Goal: Task Accomplishment & Management: Use online tool/utility

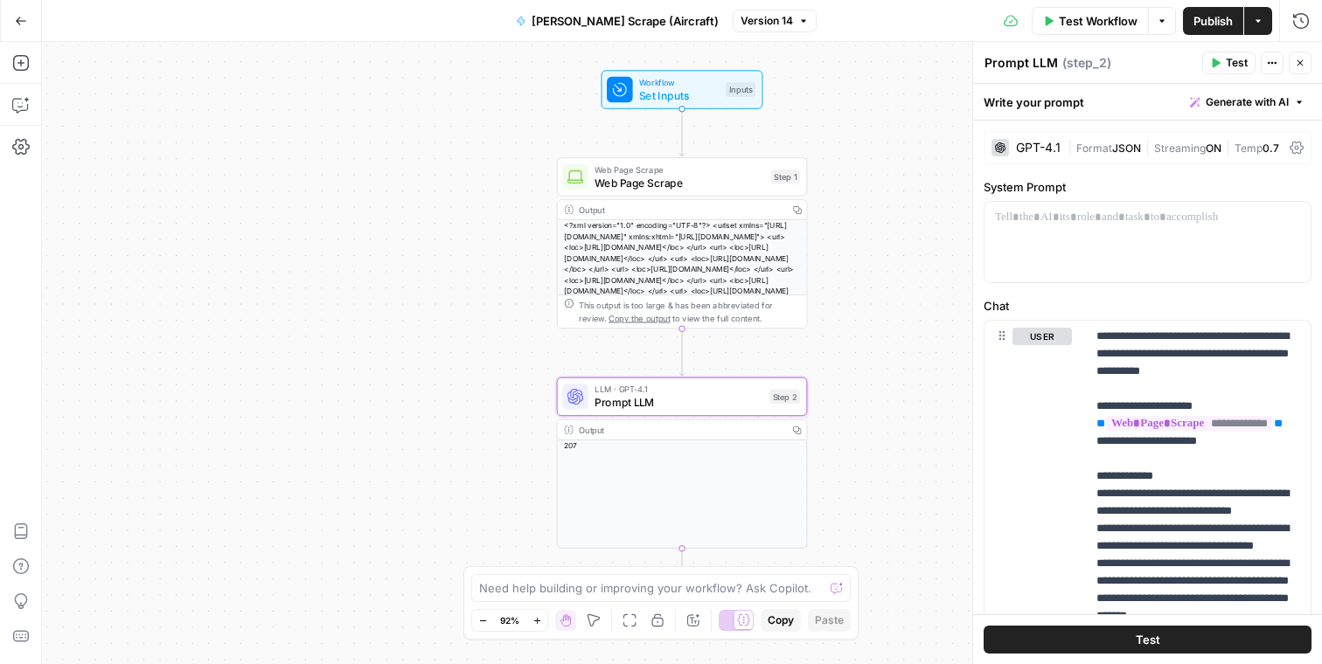
click at [25, 24] on icon "button" at bounding box center [21, 21] width 12 height 12
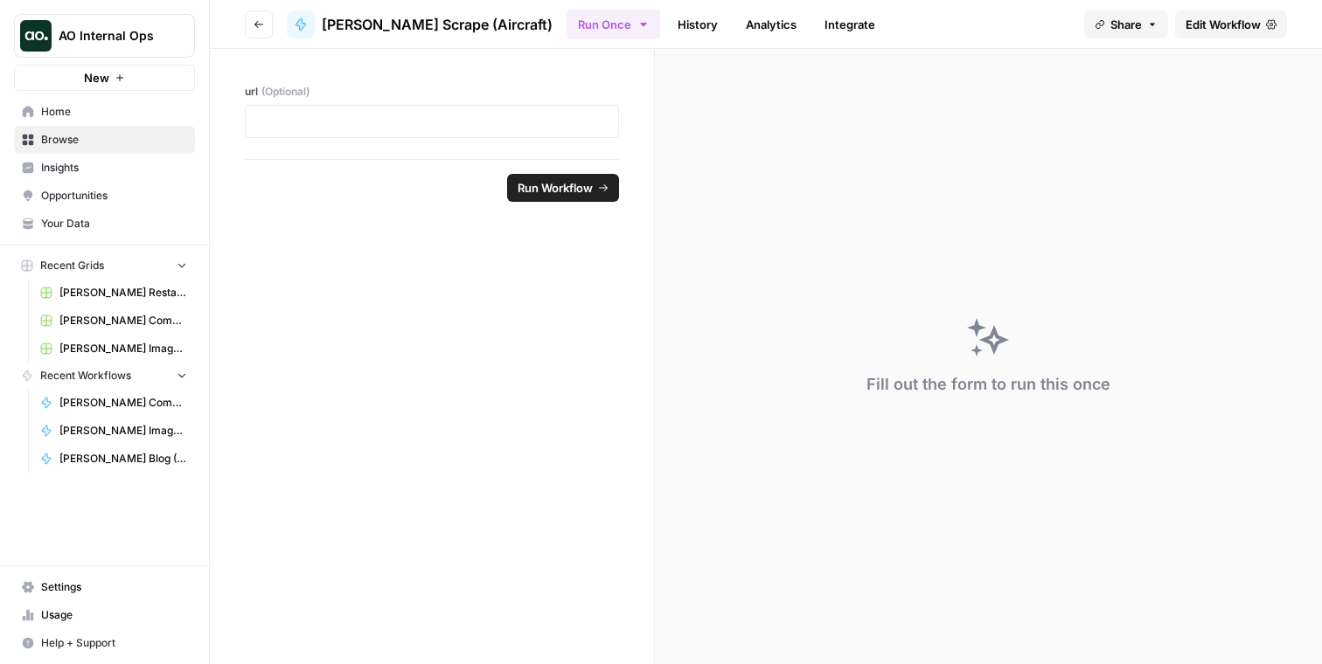
click at [88, 110] on span "Home" at bounding box center [114, 112] width 146 height 16
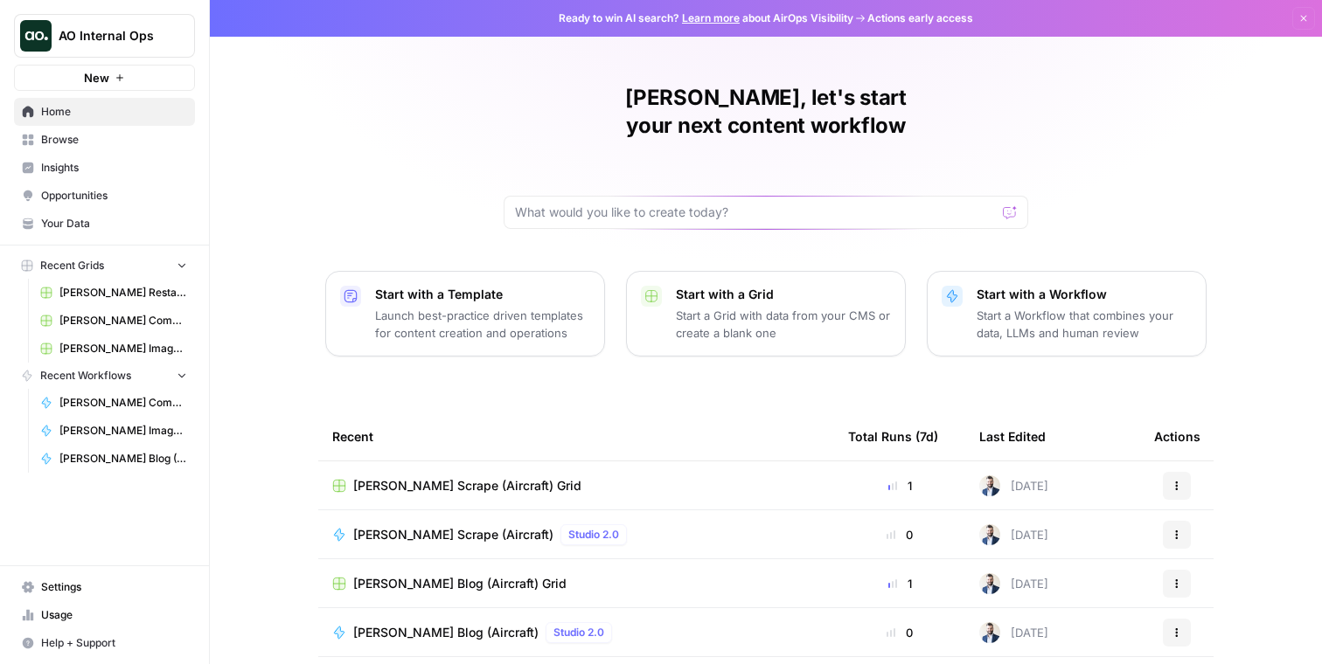
click at [1301, 19] on icon "button" at bounding box center [1303, 18] width 10 height 10
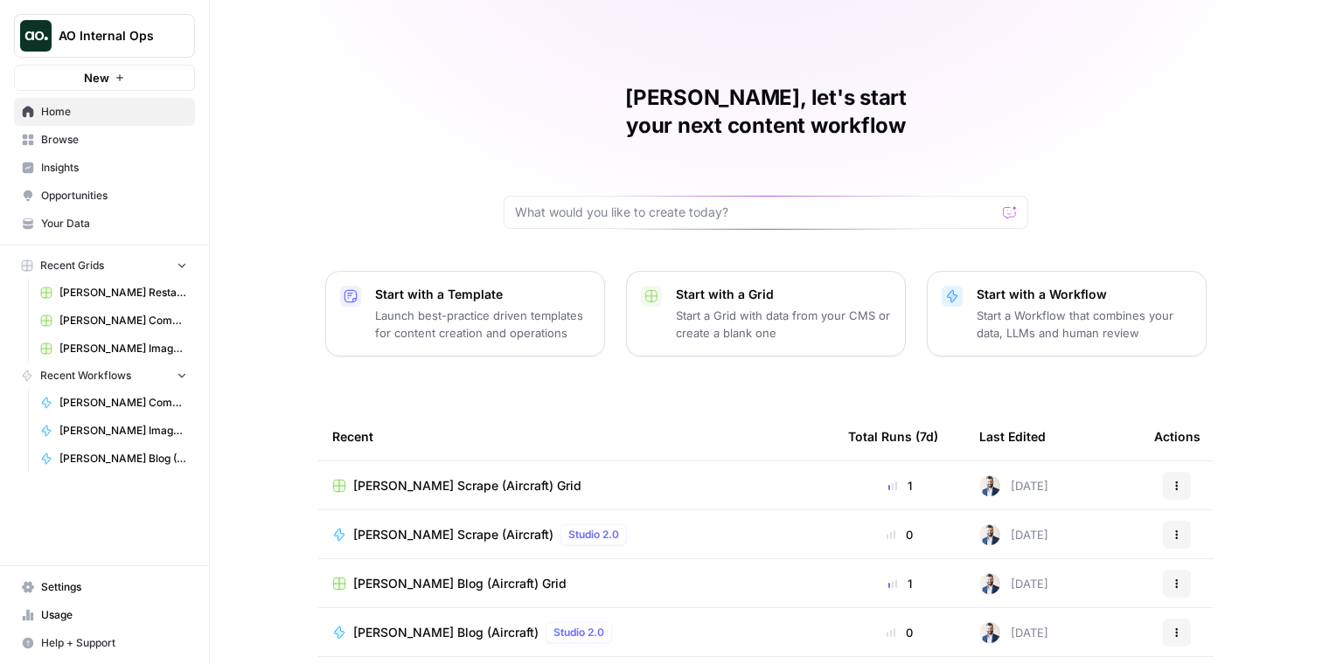
click at [397, 526] on span "[PERSON_NAME] Scrape (Aircraft)" at bounding box center [453, 534] width 200 height 17
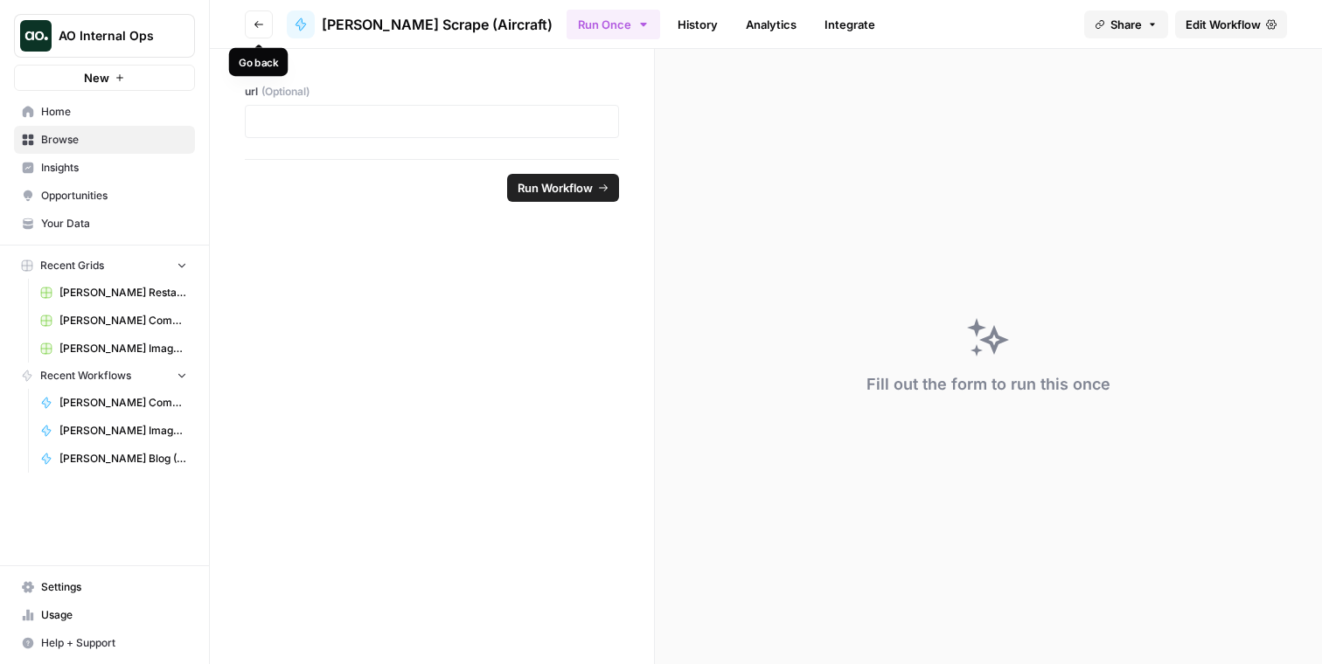
click at [270, 27] on button "Go back" at bounding box center [259, 24] width 28 height 28
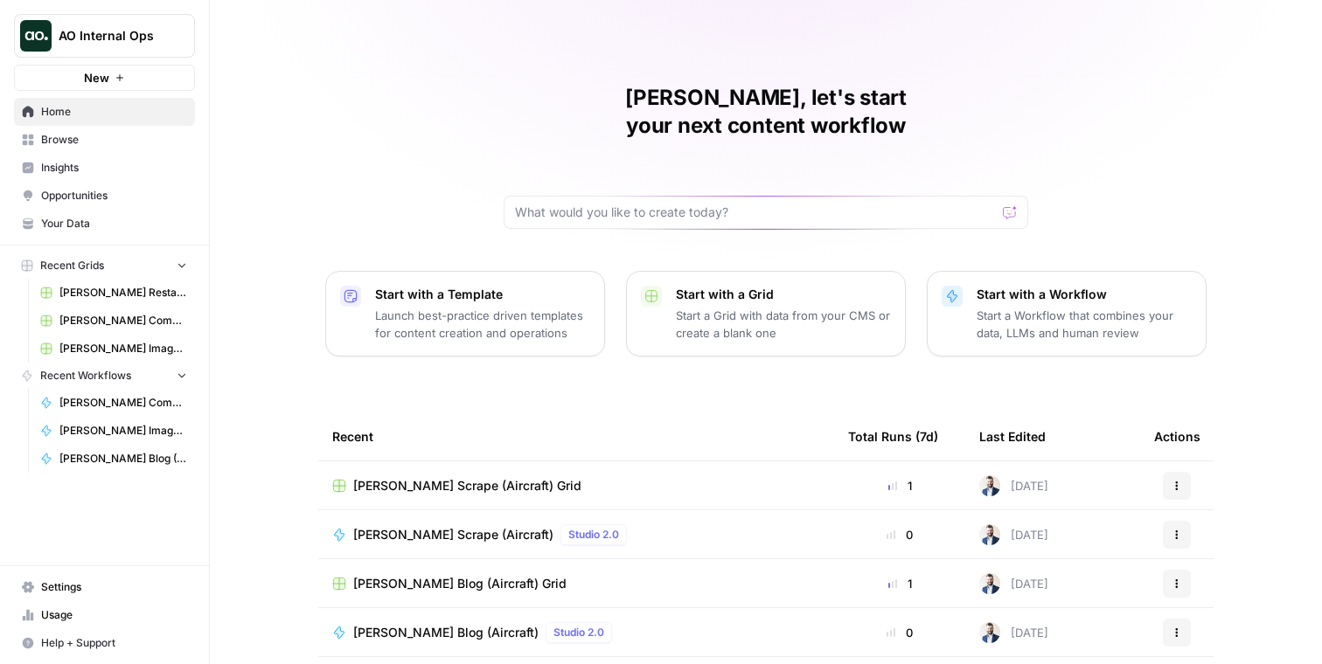
click at [437, 526] on span "[PERSON_NAME] Scrape (Aircraft)" at bounding box center [453, 534] width 200 height 17
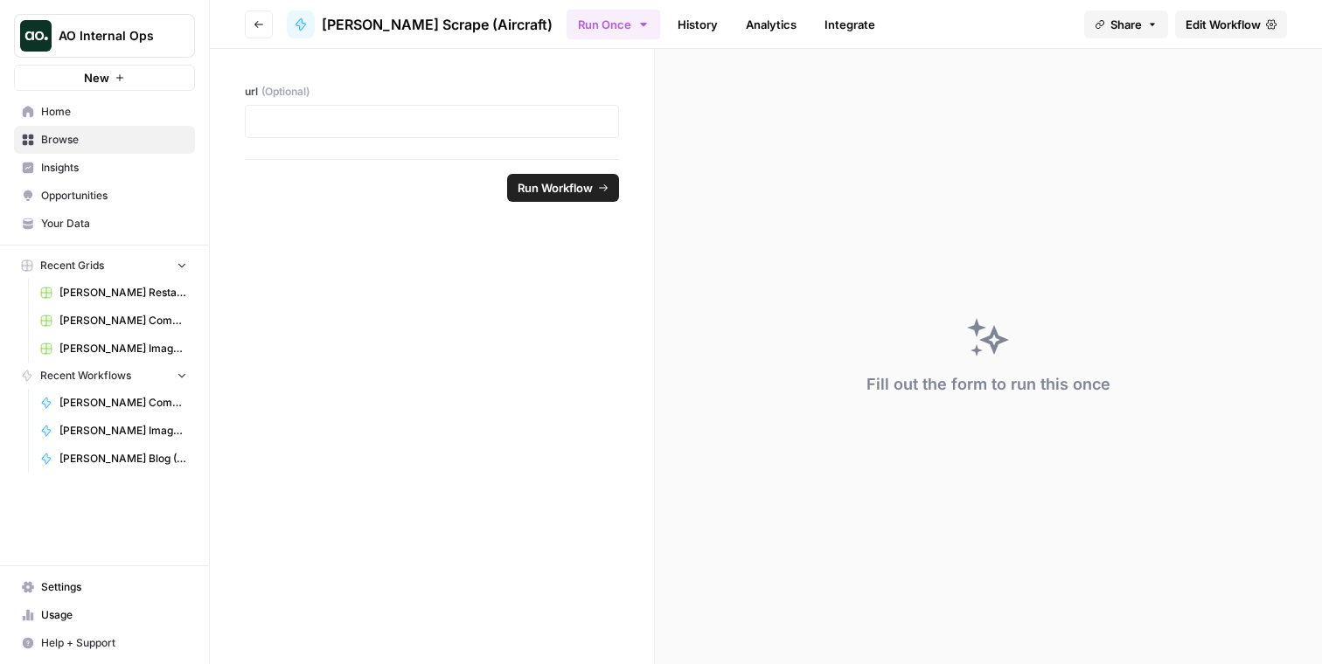
click at [1221, 31] on span "Edit Workflow" at bounding box center [1223, 24] width 75 height 17
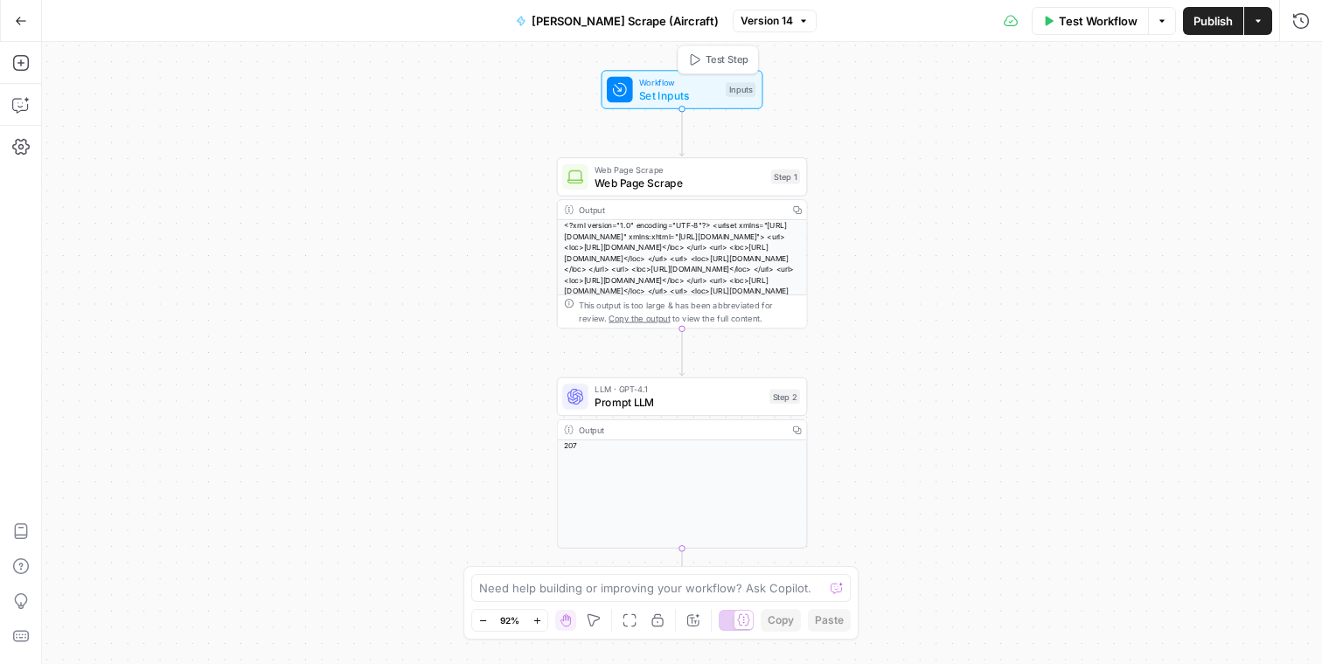
click at [692, 96] on span "Set Inputs" at bounding box center [679, 95] width 80 height 16
click at [731, 184] on span "Web Page Scrape" at bounding box center [680, 183] width 170 height 16
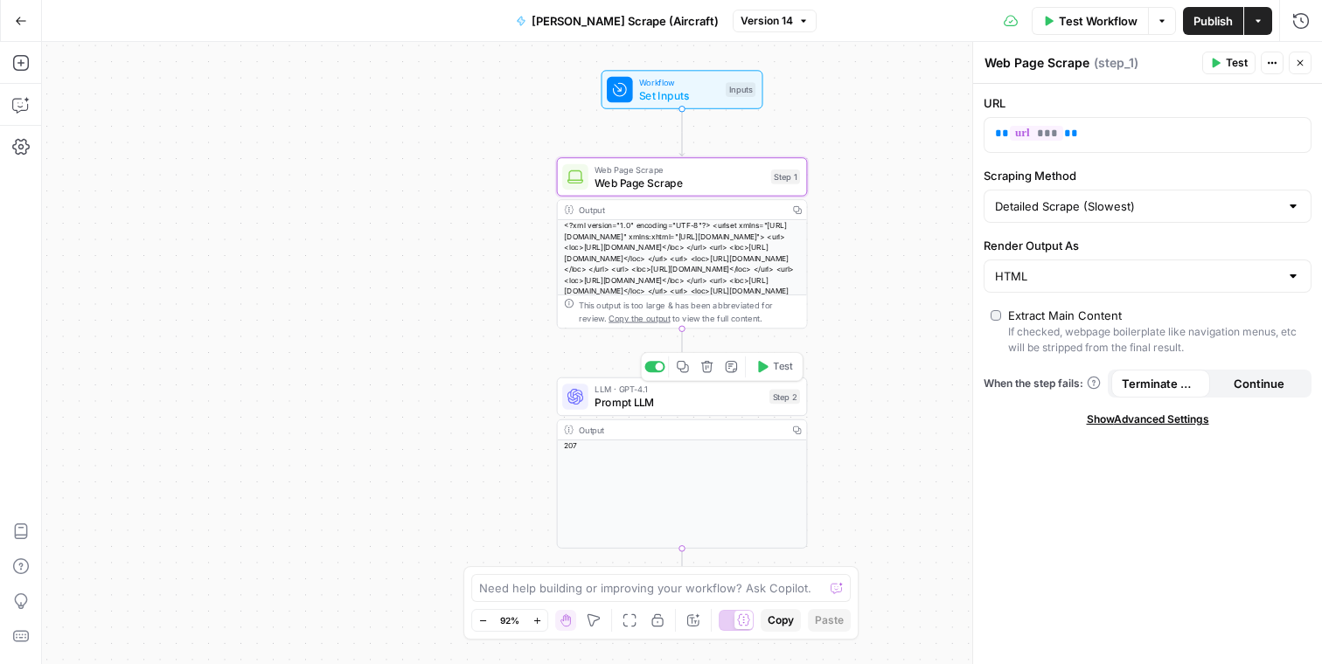
click at [725, 404] on span "Prompt LLM" at bounding box center [679, 402] width 168 height 16
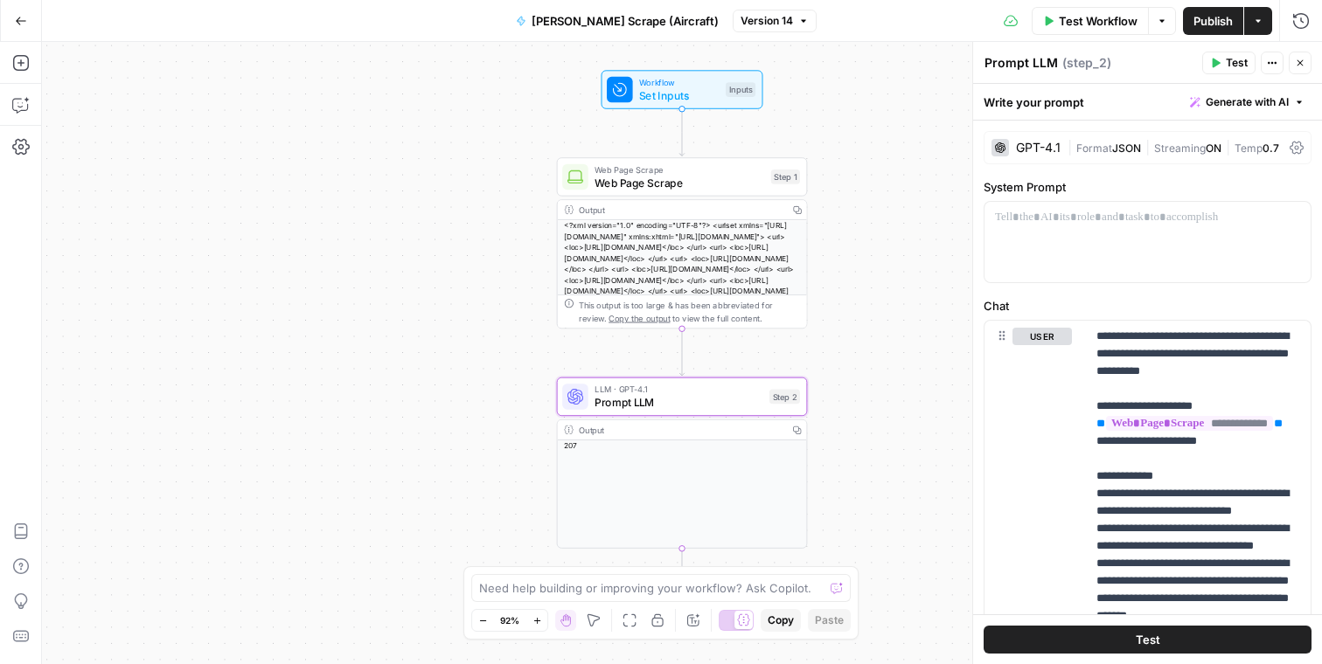
click at [1263, 27] on div "Actions" at bounding box center [1272, 28] width 38 height 16
click at [1256, 15] on button "Actions" at bounding box center [1258, 21] width 28 height 28
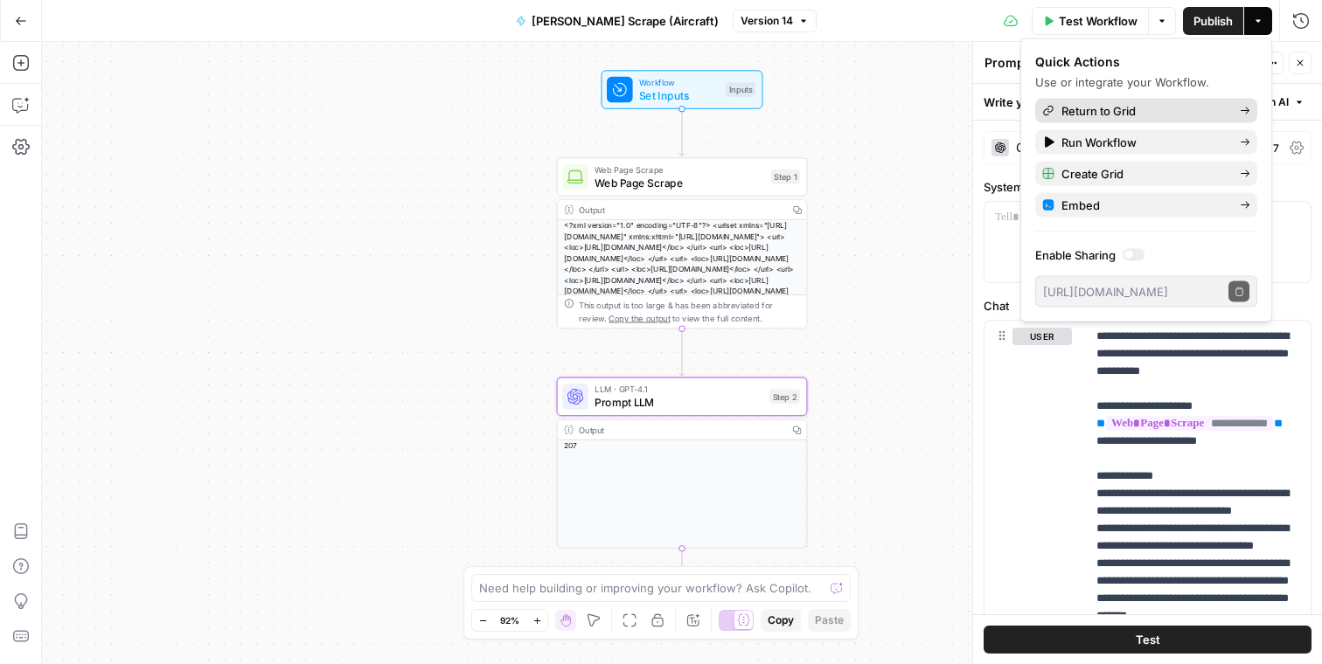
click at [1093, 114] on span "Return to Grid" at bounding box center [1143, 110] width 164 height 17
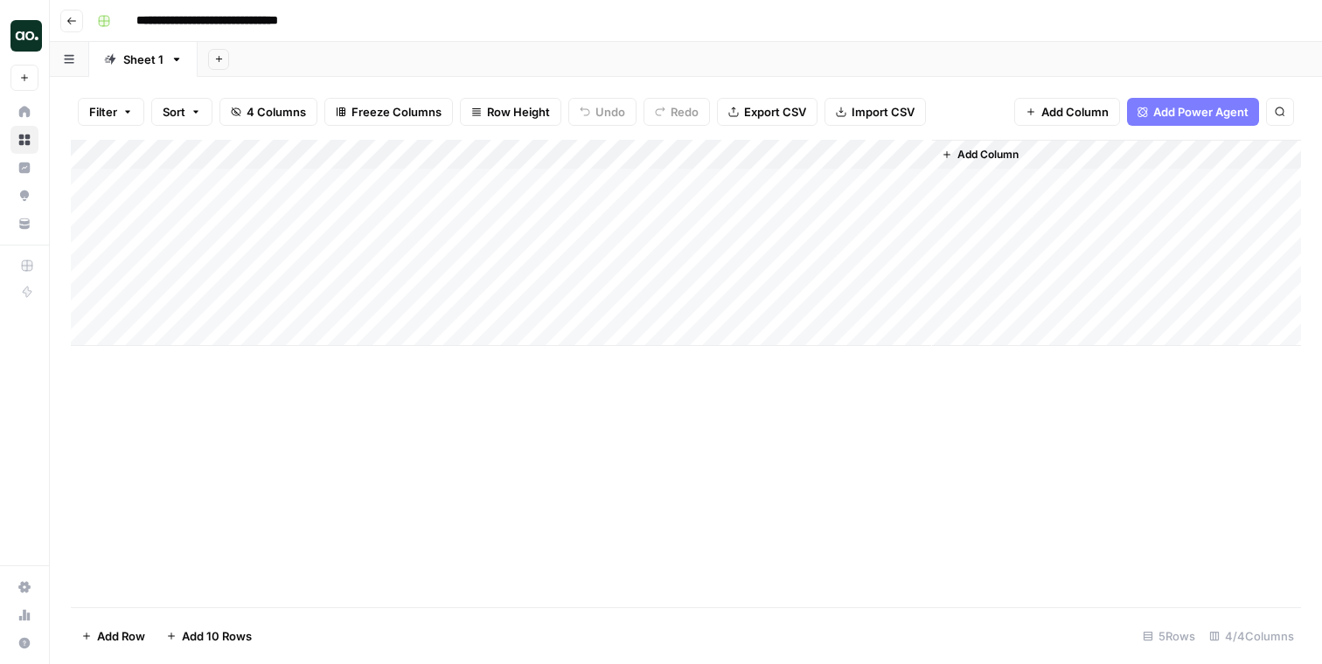
click at [70, 21] on icon "button" at bounding box center [71, 21] width 10 height 10
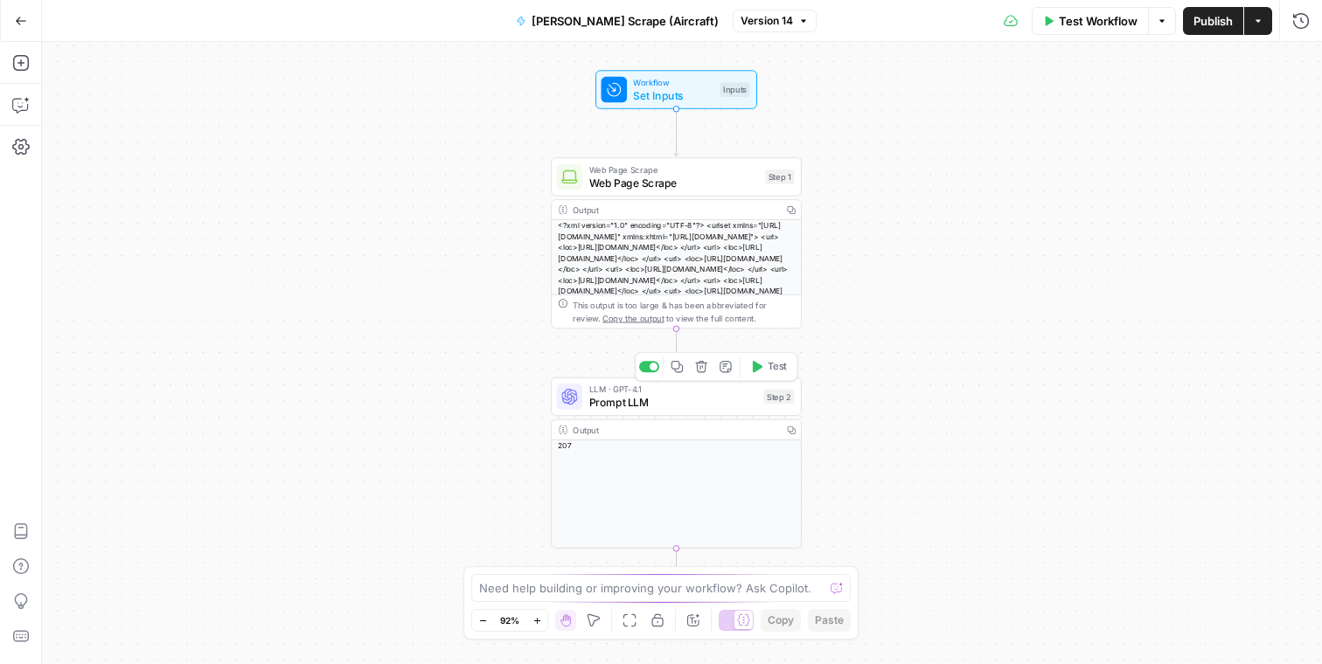
click at [716, 400] on span "Prompt LLM" at bounding box center [673, 402] width 168 height 16
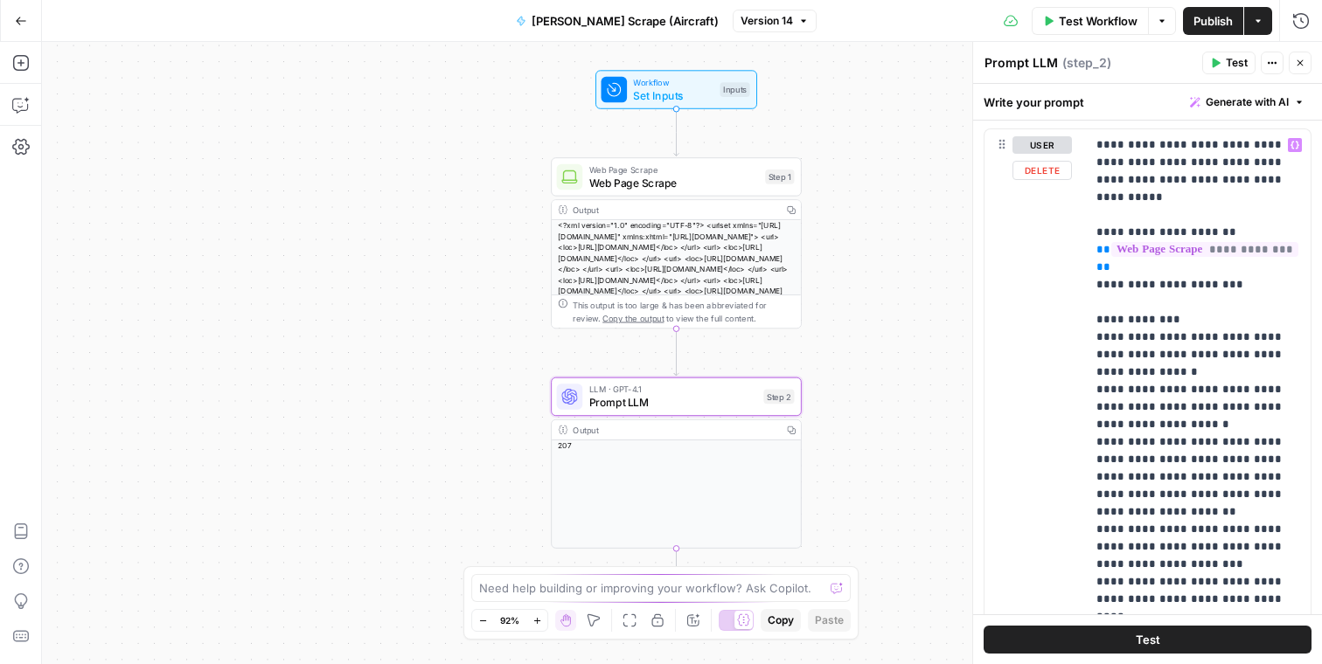
scroll to position [32, 0]
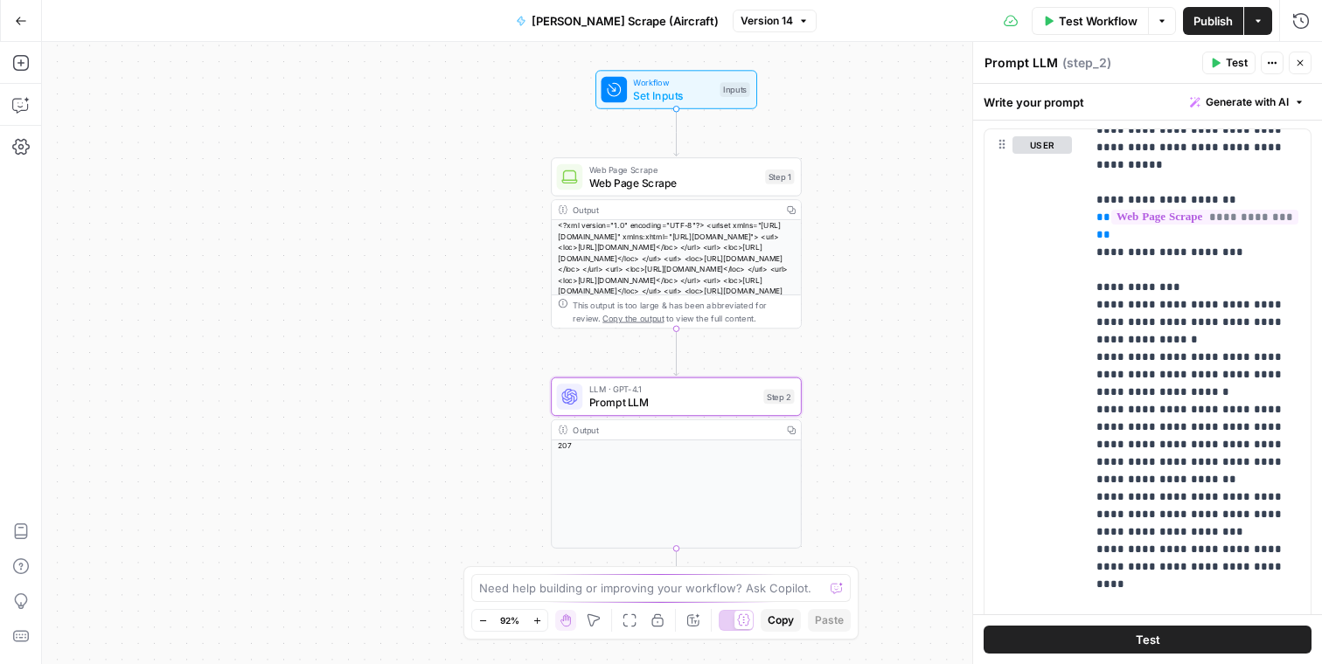
click at [697, 183] on span "Web Page Scrape" at bounding box center [674, 183] width 170 height 16
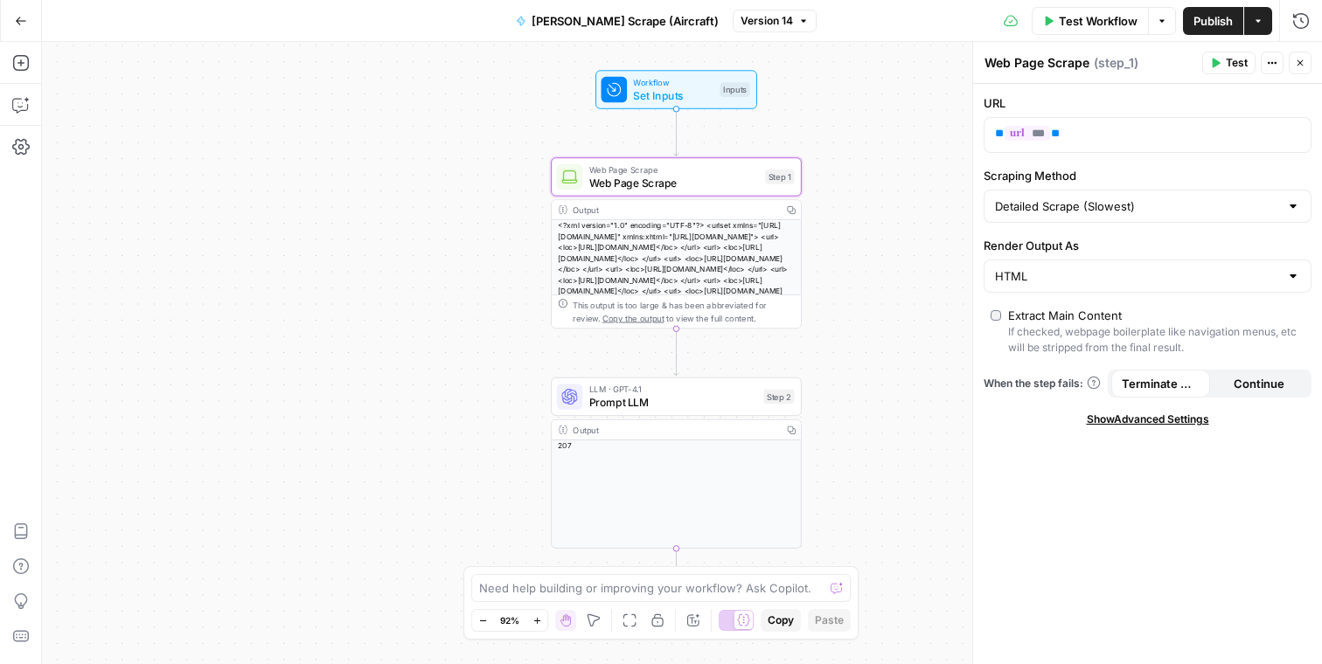
drag, startPoint x: 1166, startPoint y: 339, endPoint x: 1060, endPoint y: 310, distance: 110.5
click at [1060, 310] on div "Extract Main Content If checked, webpage boilerplate like navigation menus, etc…" at bounding box center [1156, 331] width 296 height 49
click at [710, 411] on div "LLM · GPT-4.1 Prompt LLM Step 2 Copy step Delete step Add Note Test" at bounding box center [676, 397] width 251 height 38
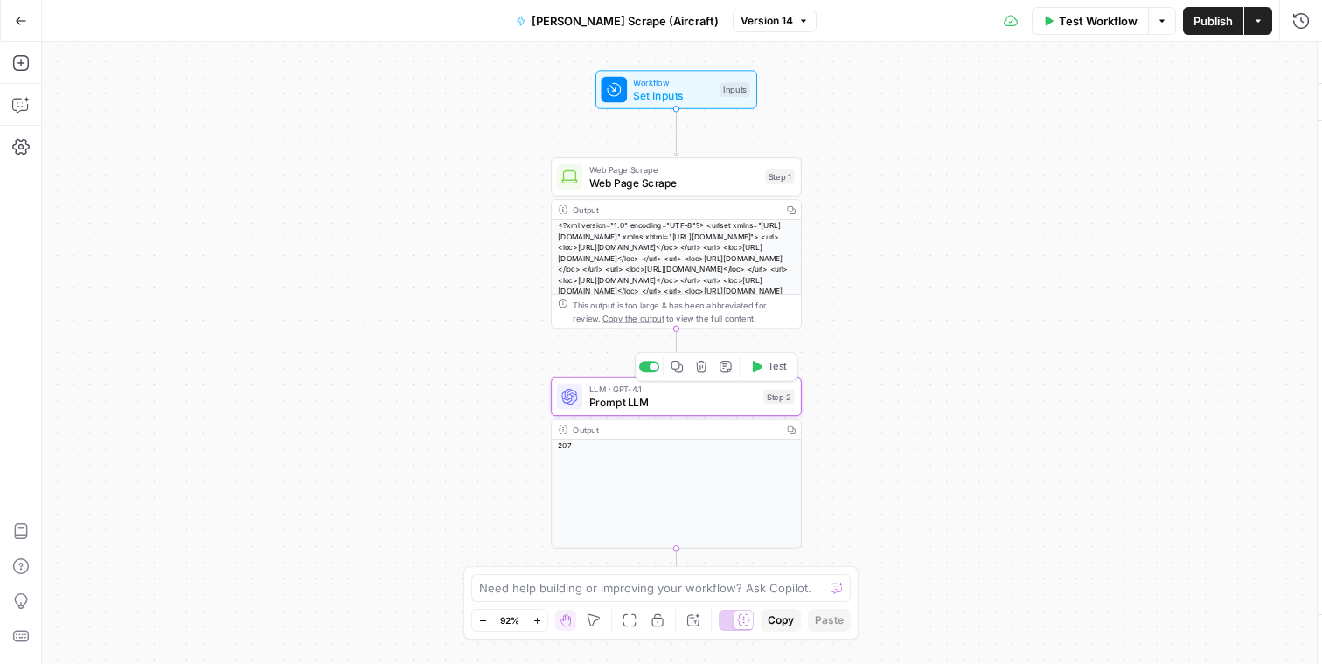
type textarea "Prompt LLM"
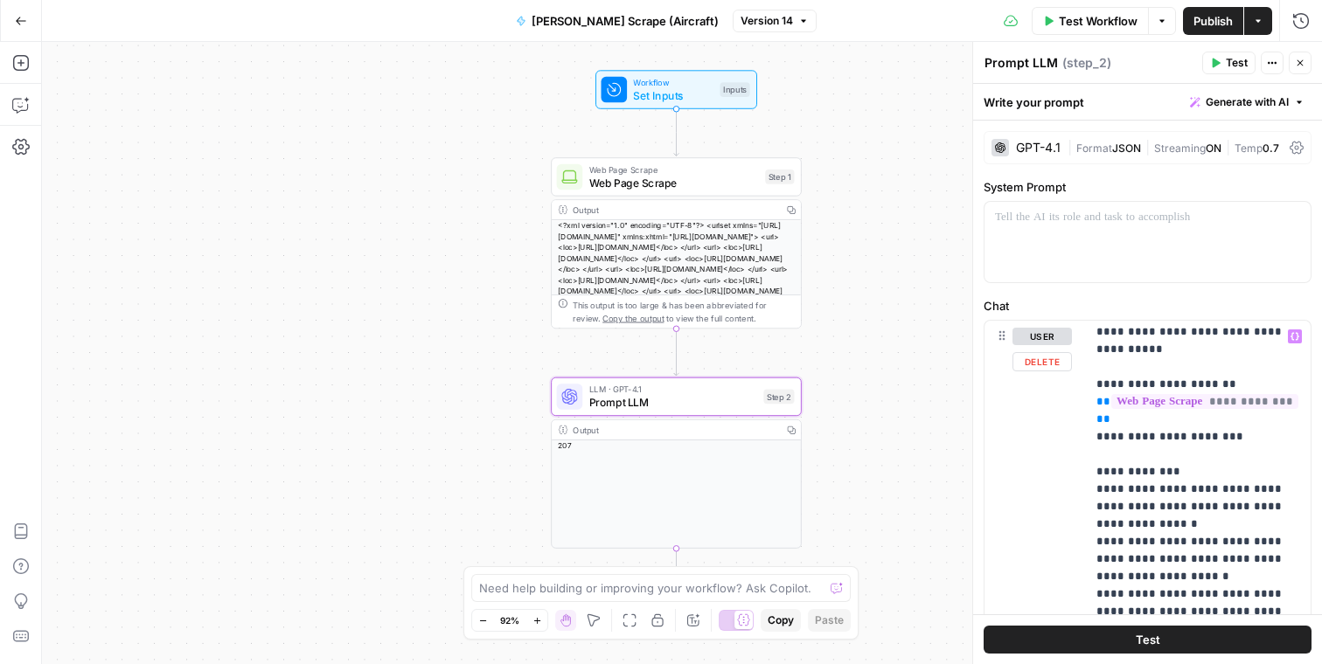
scroll to position [123, 0]
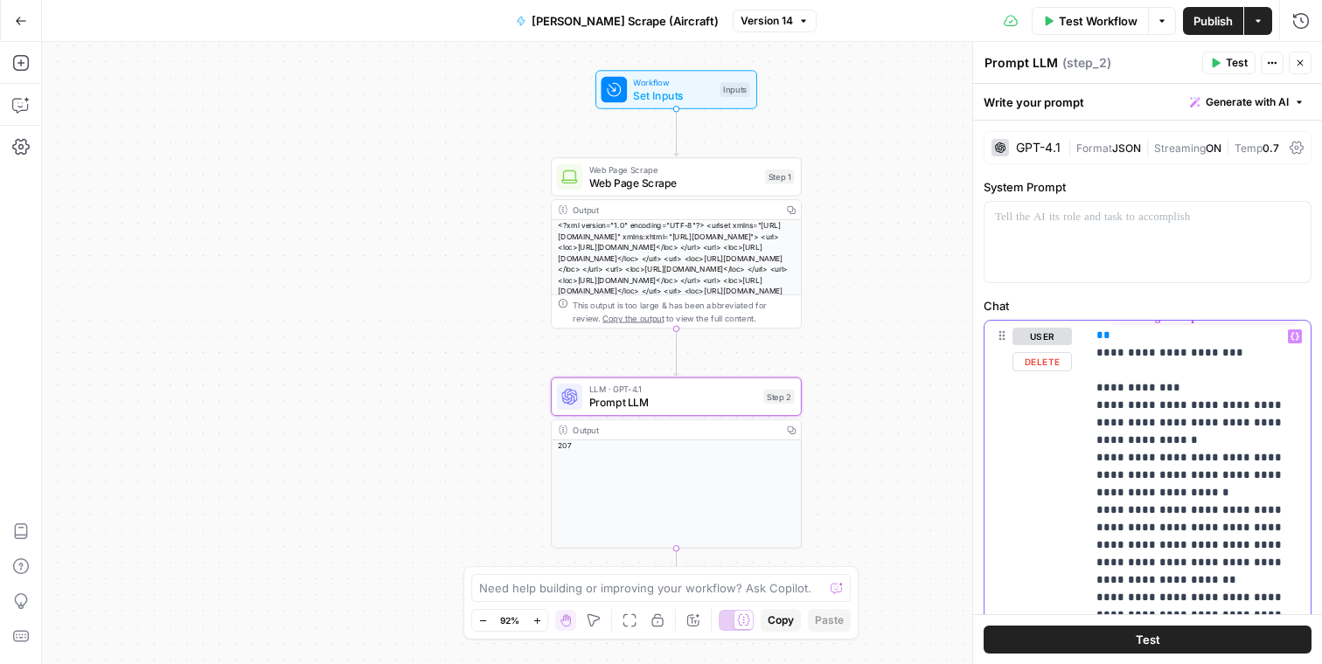
drag, startPoint x: 1131, startPoint y: 458, endPoint x: 1098, endPoint y: 458, distance: 32.4
click at [1098, 458] on p "**********" at bounding box center [1198, 616] width 204 height 822
drag, startPoint x: 1188, startPoint y: 458, endPoint x: 1149, endPoint y: 456, distance: 39.4
click at [1149, 456] on p "**********" at bounding box center [1198, 616] width 204 height 822
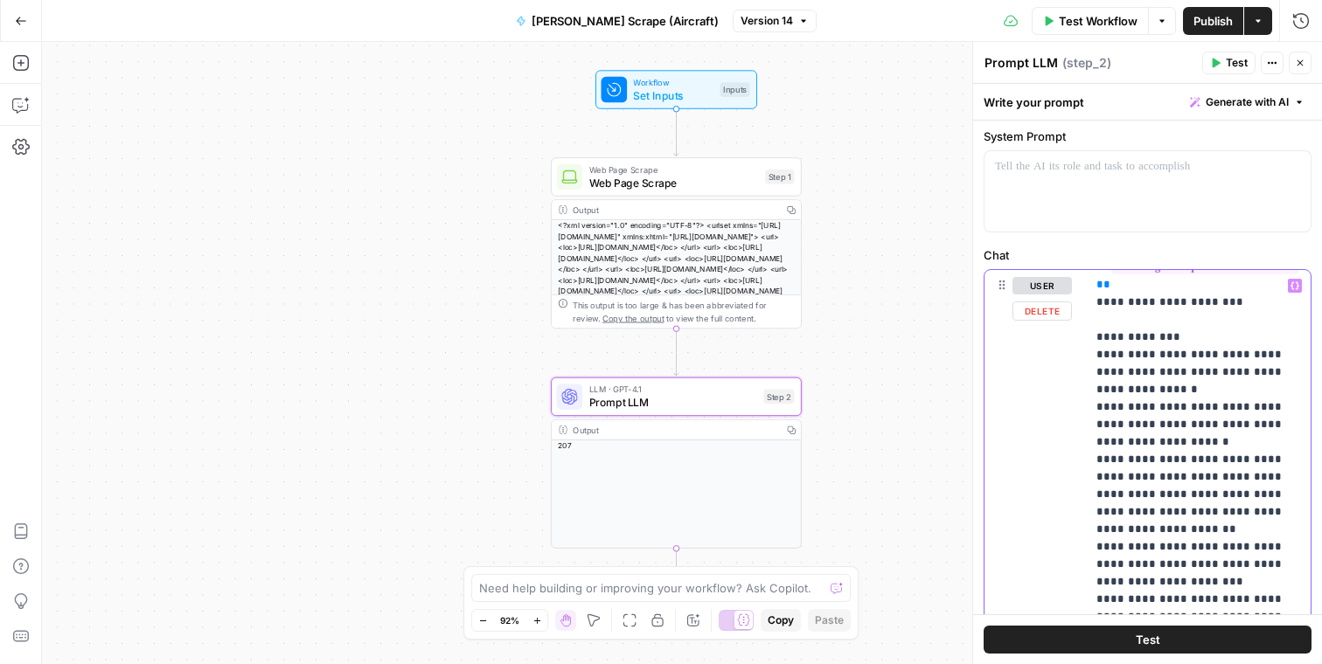
scroll to position [56, 0]
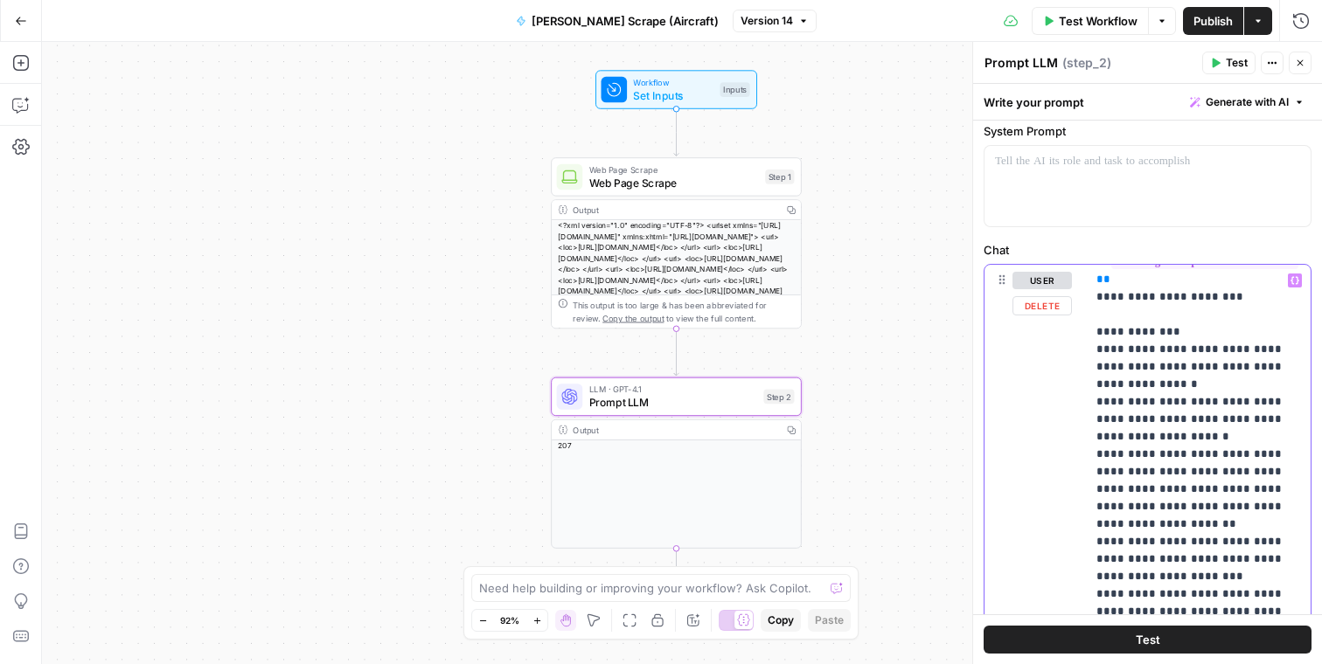
click at [1118, 456] on p "**********" at bounding box center [1198, 560] width 204 height 822
drag, startPoint x: 1191, startPoint y: 454, endPoint x: 1161, endPoint y: 454, distance: 29.7
click at [1161, 454] on p "**********" at bounding box center [1198, 560] width 204 height 822
click at [1261, 22] on icon "button" at bounding box center [1258, 21] width 10 height 10
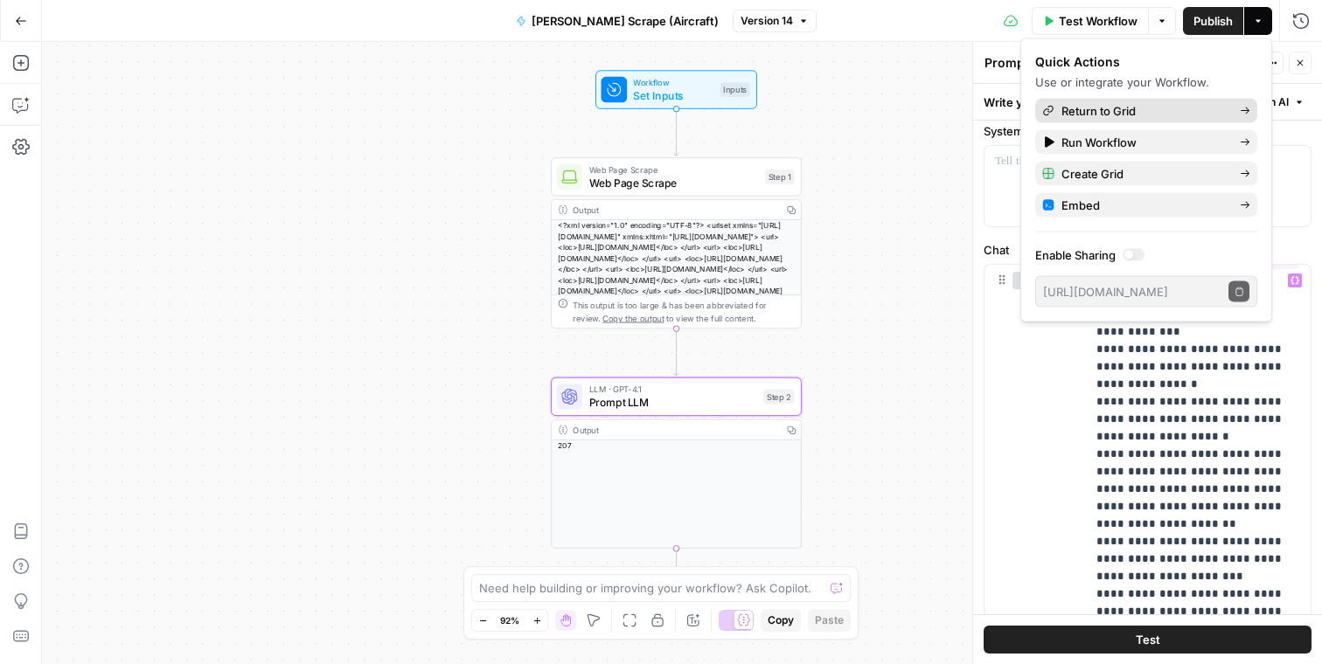
click at [1153, 117] on span "Return to Grid" at bounding box center [1143, 110] width 164 height 17
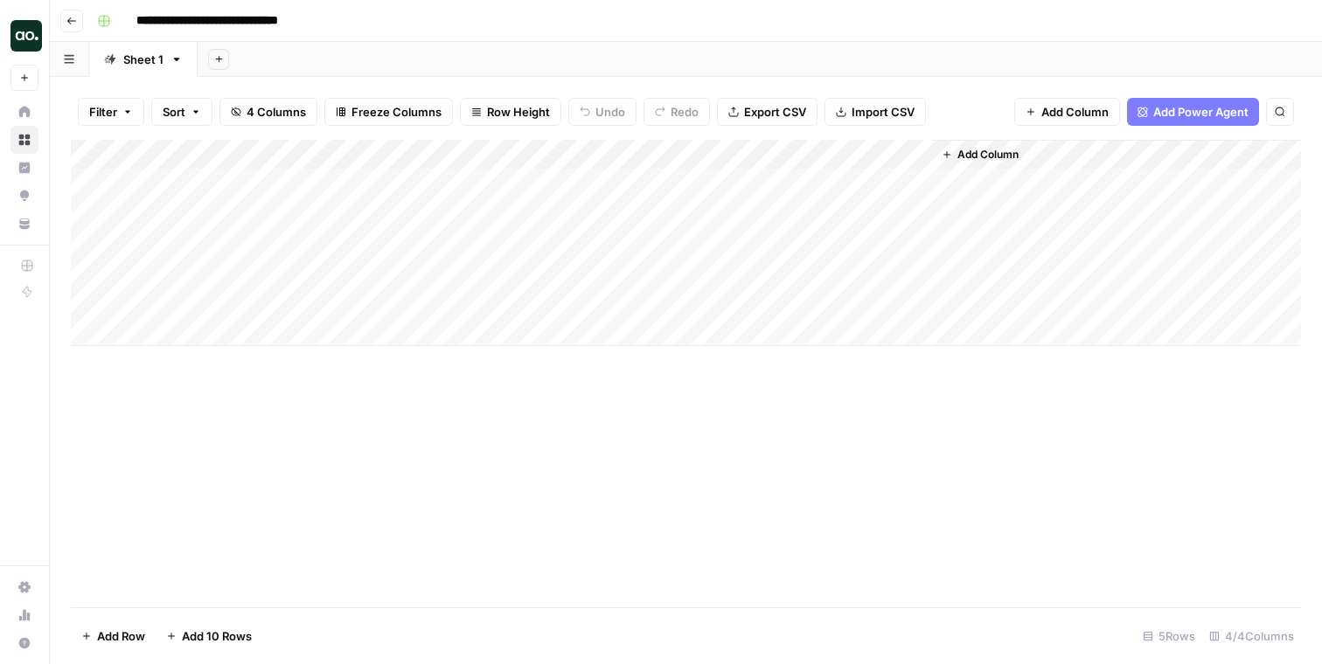
click at [70, 25] on icon "button" at bounding box center [71, 21] width 10 height 10
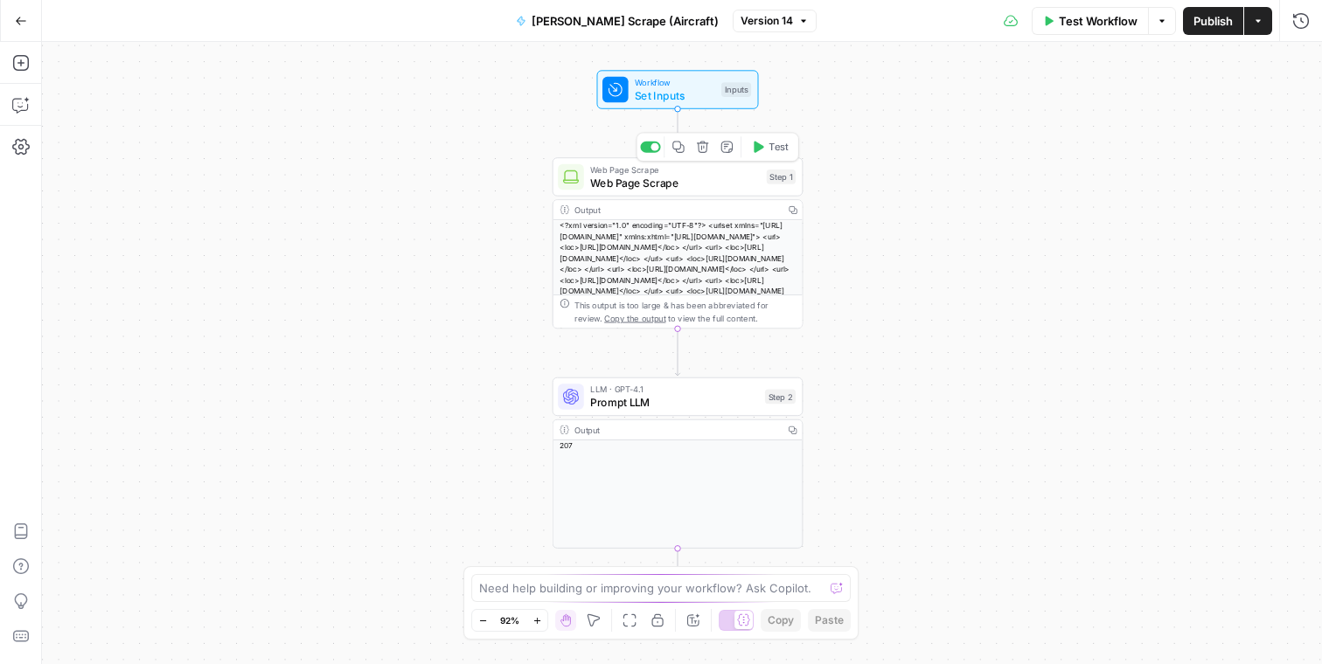
click at [714, 180] on span "Web Page Scrape" at bounding box center [675, 183] width 170 height 16
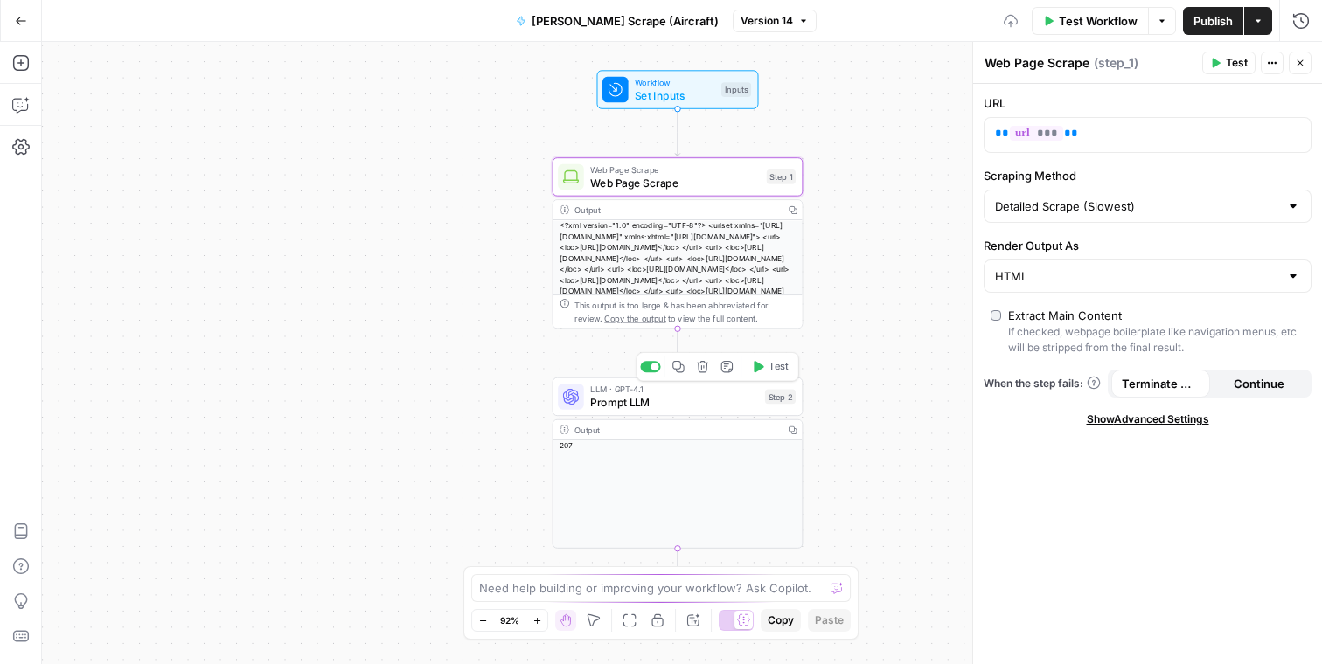
click at [710, 402] on span "Prompt LLM" at bounding box center [674, 402] width 168 height 16
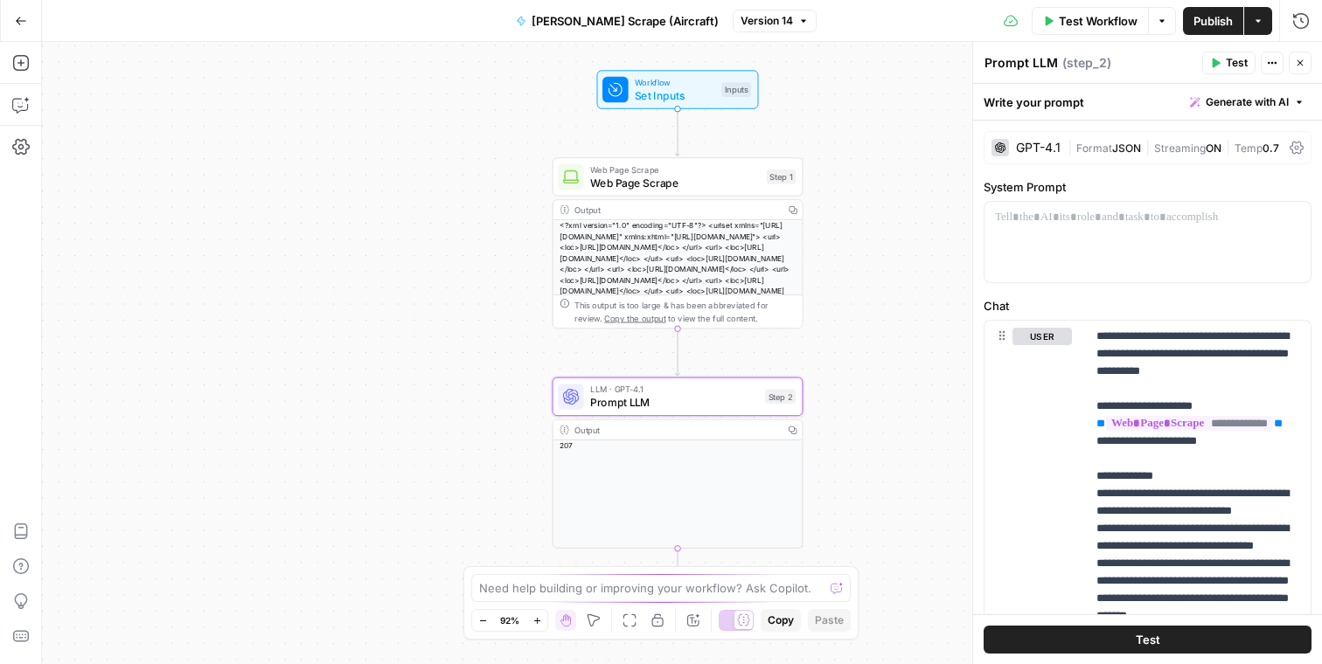
click at [795, 205] on icon "button" at bounding box center [792, 209] width 9 height 9
click at [795, 207] on icon "button" at bounding box center [792, 209] width 9 height 9
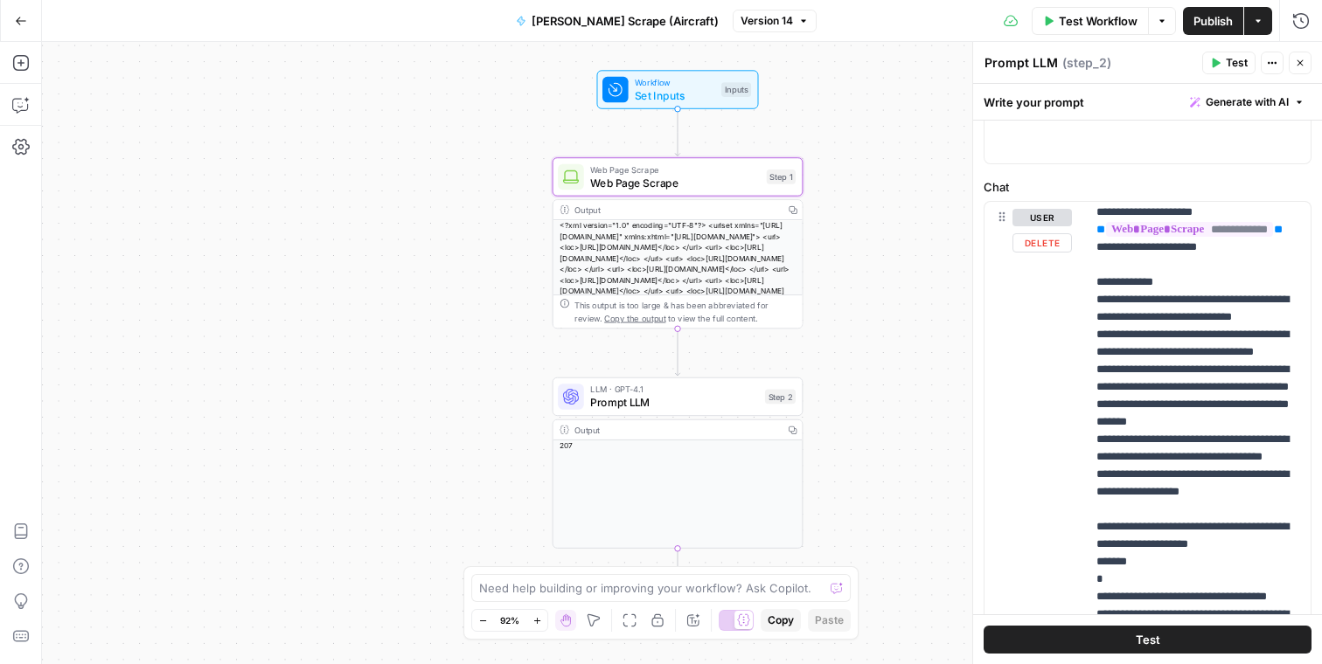
scroll to position [120, 0]
drag, startPoint x: 1133, startPoint y: 353, endPoint x: 1074, endPoint y: 317, distance: 69.9
click at [1074, 317] on div "**********" at bounding box center [1147, 578] width 326 height 754
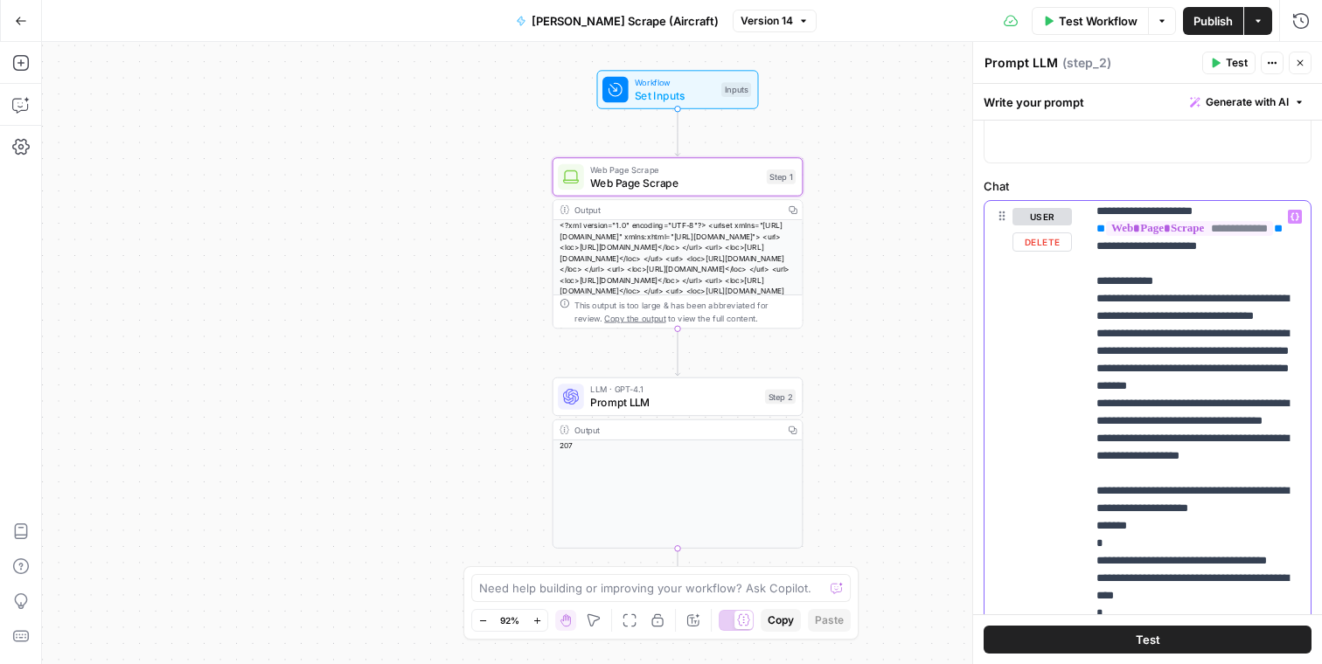
scroll to position [71, 0]
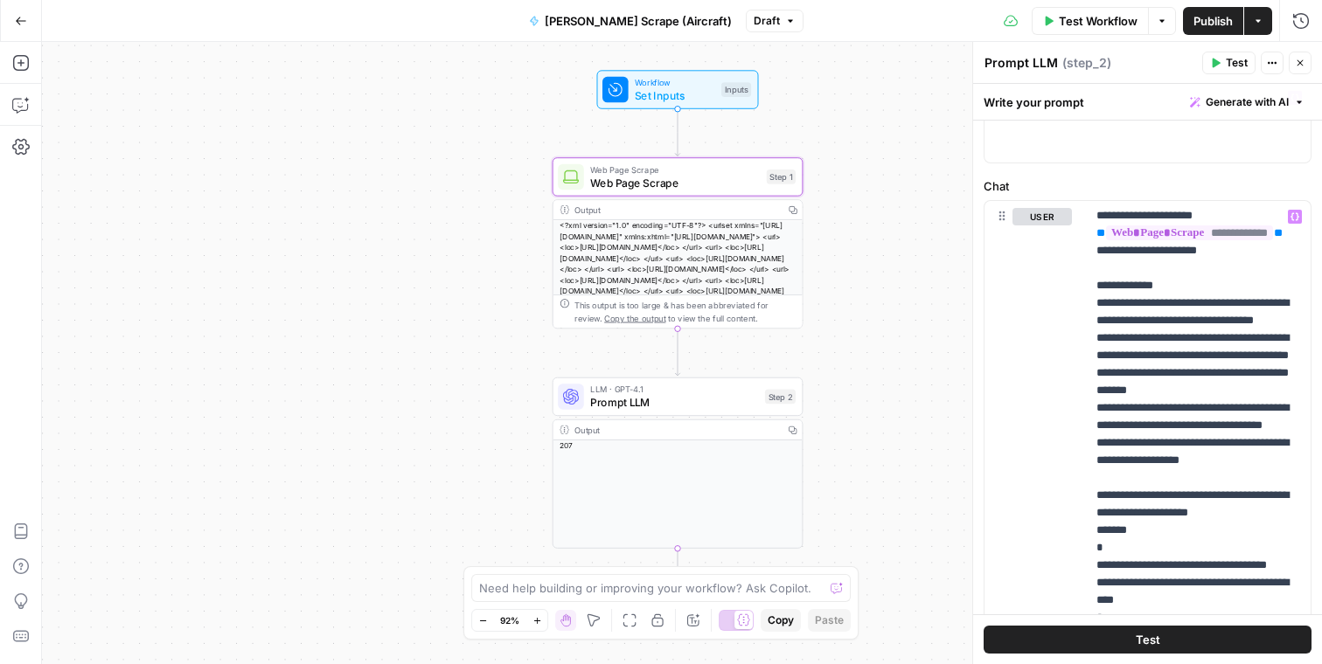
click at [1201, 26] on span "Publish" at bounding box center [1212, 20] width 39 height 17
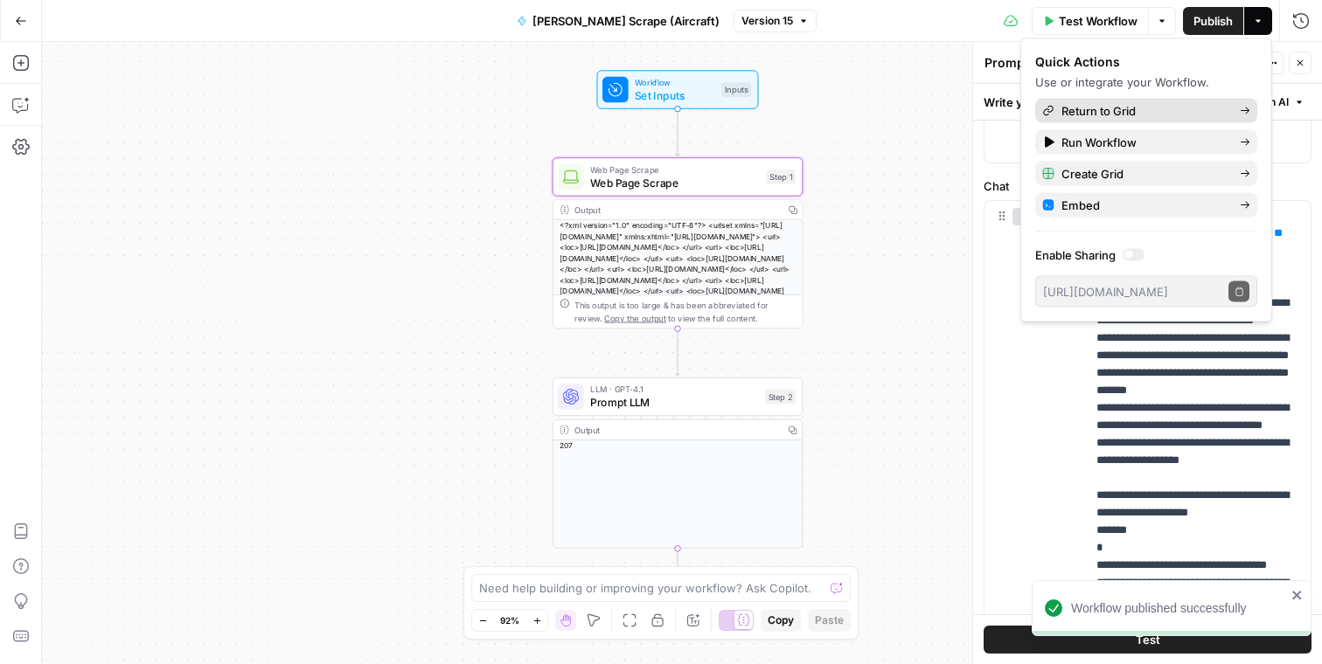
click at [1143, 112] on span "Return to Grid" at bounding box center [1143, 110] width 164 height 17
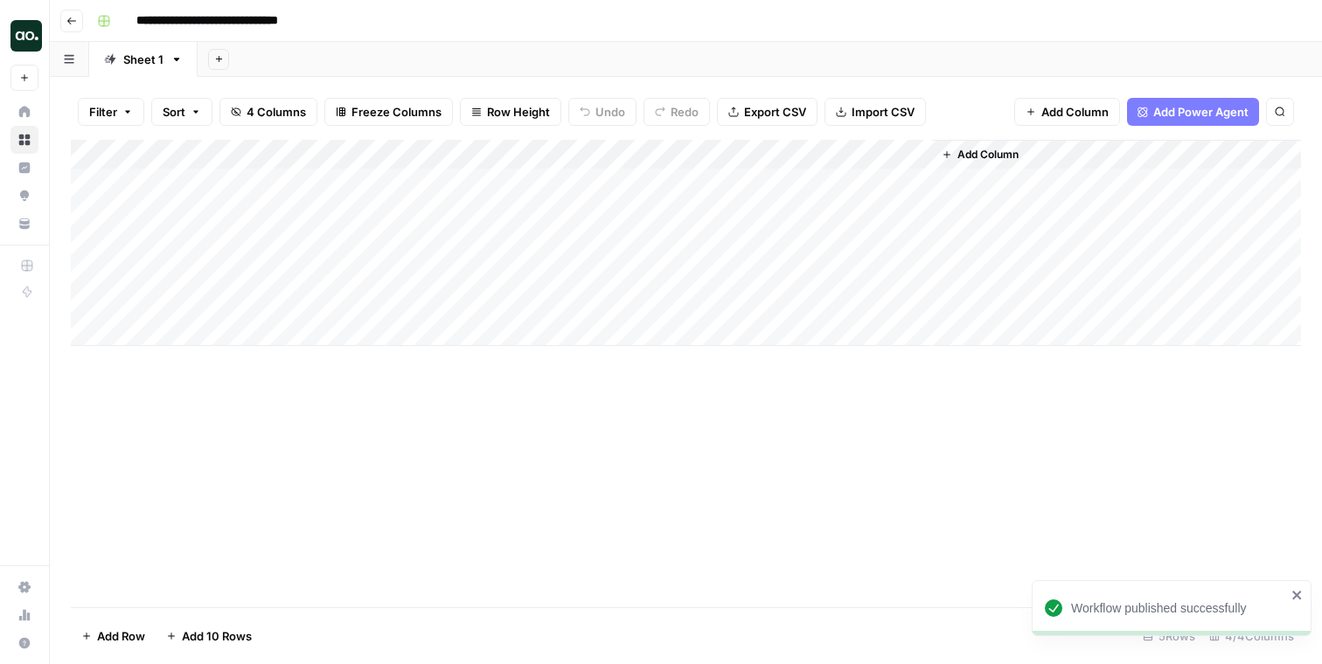
click at [309, 182] on div "Add Column" at bounding box center [686, 243] width 1230 height 206
click at [595, 183] on div "Add Column" at bounding box center [686, 243] width 1230 height 206
click at [662, 60] on div "Add Sheet" at bounding box center [760, 59] width 1124 height 35
click at [282, 177] on div "Add Column" at bounding box center [686, 243] width 1230 height 206
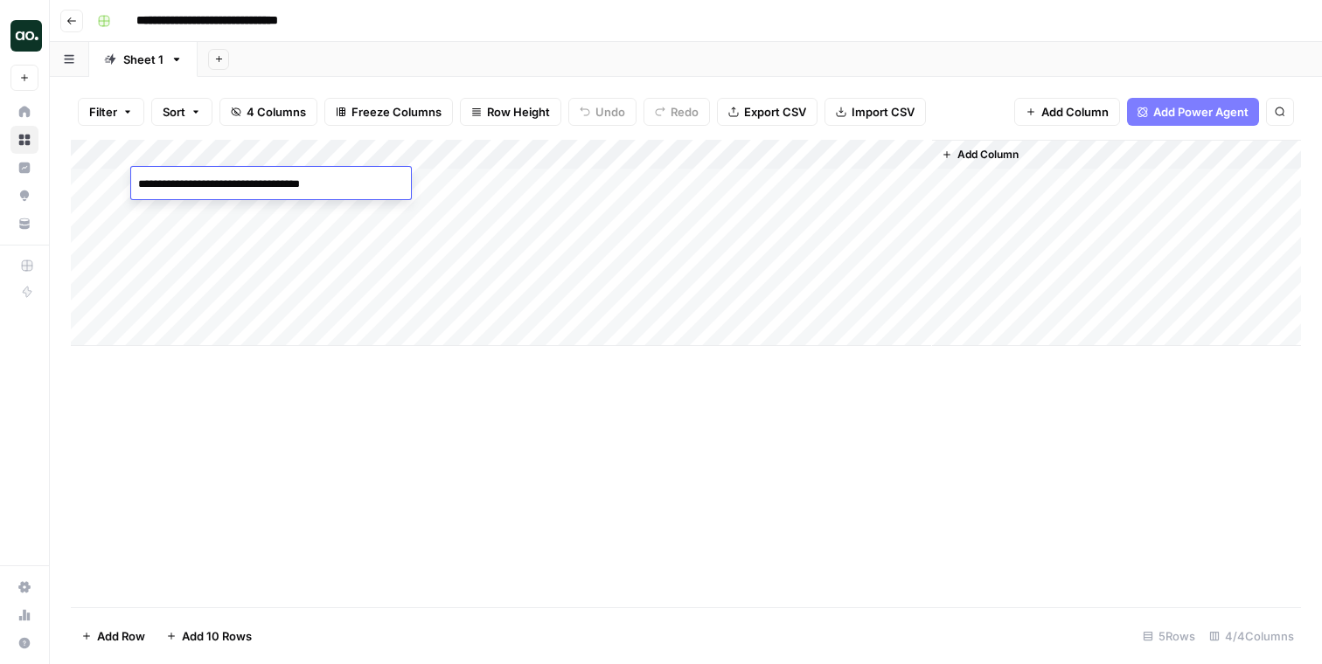
click at [970, 94] on div "Filter Sort 4 Columns Freeze Columns Row Height Undo Redo Export CSV Import CSV…" at bounding box center [686, 112] width 1230 height 56
click at [949, 102] on div "Filter Sort 4 Columns Freeze Columns Row Height Undo Redo Export CSV Import CSV…" at bounding box center [686, 112] width 1230 height 56
click at [690, 64] on div "Add Sheet" at bounding box center [760, 59] width 1124 height 35
click at [957, 89] on div "Filter Sort 4 Columns Freeze Columns Row Height Undo Redo Export CSV Import CSV…" at bounding box center [686, 112] width 1230 height 56
click at [937, 99] on div "Filter Sort 4 Columns Freeze Columns Row Height Undo Redo Export CSV Import CSV…" at bounding box center [686, 112] width 1230 height 56
